Goal: Transaction & Acquisition: Obtain resource

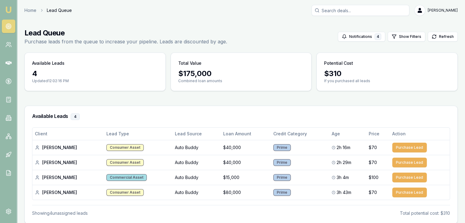
drag, startPoint x: 2, startPoint y: 6, endPoint x: 9, endPoint y: 10, distance: 7.6
click at [9, 10] on nav "Emu Broker" at bounding box center [8, 92] width 17 height 185
click at [9, 10] on img at bounding box center [8, 9] width 7 height 7
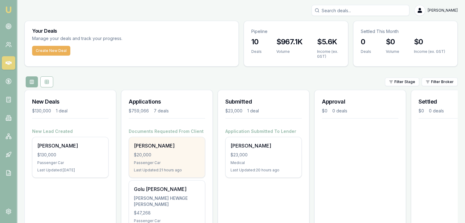
click at [146, 159] on div "Chiragkumar Rathod $20,000 Passenger Car Last Updated: 21 hours ago" at bounding box center [167, 157] width 76 height 40
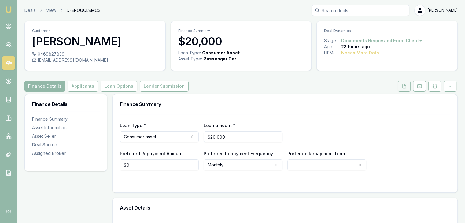
click at [403, 88] on icon at bounding box center [403, 86] width 5 height 5
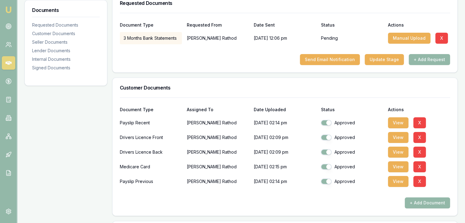
scroll to position [102, 0]
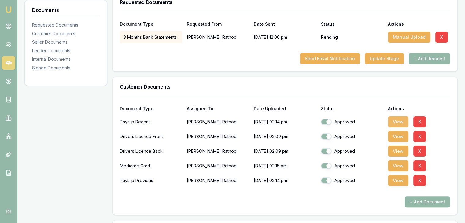
click at [392, 121] on button "View" at bounding box center [398, 121] width 20 height 11
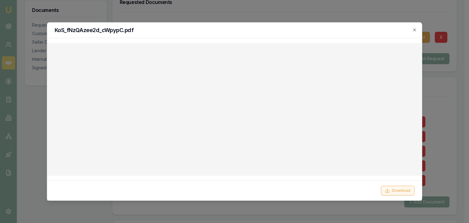
click at [386, 188] on icon at bounding box center [387, 190] width 5 height 5
click at [414, 31] on icon "button" at bounding box center [414, 29] width 3 height 3
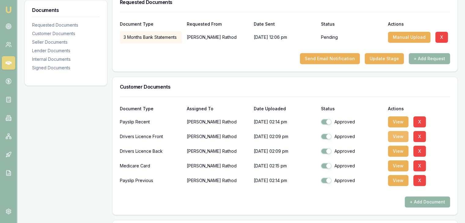
click at [395, 133] on button "View" at bounding box center [398, 136] width 20 height 11
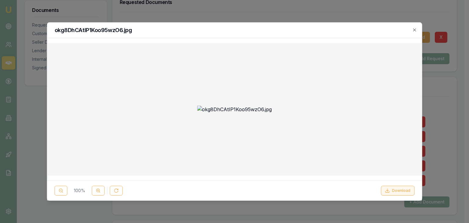
click at [390, 190] on icon at bounding box center [387, 190] width 5 height 5
click at [415, 31] on icon "button" at bounding box center [414, 29] width 5 height 5
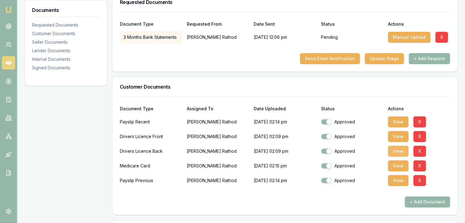
click at [392, 151] on button "View" at bounding box center [398, 151] width 20 height 11
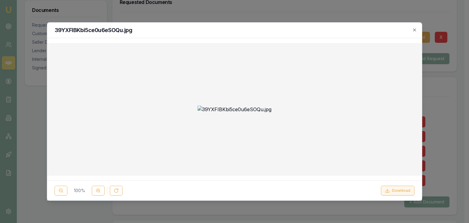
click at [387, 190] on line at bounding box center [387, 190] width 0 height 2
click at [315, 23] on div "39YXFIBKbi5ce0u6eSOQu.jpg" at bounding box center [234, 31] width 375 height 16
click at [412, 30] on icon "button" at bounding box center [414, 29] width 5 height 5
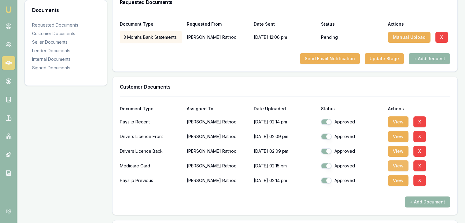
click at [397, 164] on button "View" at bounding box center [398, 165] width 20 height 11
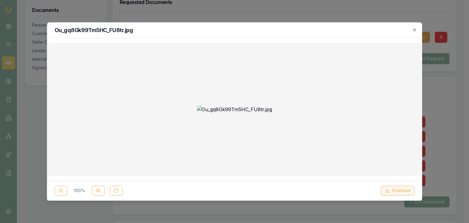
click at [391, 190] on button "Download" at bounding box center [398, 191] width 34 height 10
click at [303, 33] on div "Ou_gq8Gk99Tm5HC_FU8tr.jpg" at bounding box center [234, 31] width 375 height 16
click at [412, 31] on icon "button" at bounding box center [414, 29] width 5 height 5
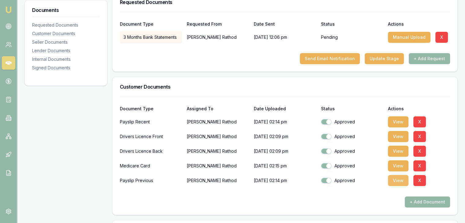
click at [394, 180] on button "View" at bounding box center [398, 180] width 20 height 11
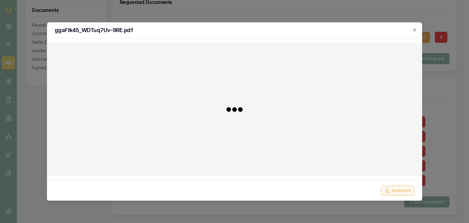
click at [389, 191] on icon at bounding box center [387, 190] width 5 height 5
click at [418, 28] on div "ggaFtk45_WDTuq7Uv-9RE.pdf" at bounding box center [234, 31] width 375 height 16
click at [415, 30] on icon "button" at bounding box center [414, 29] width 3 height 3
